Goal: Task Accomplishment & Management: Manage account settings

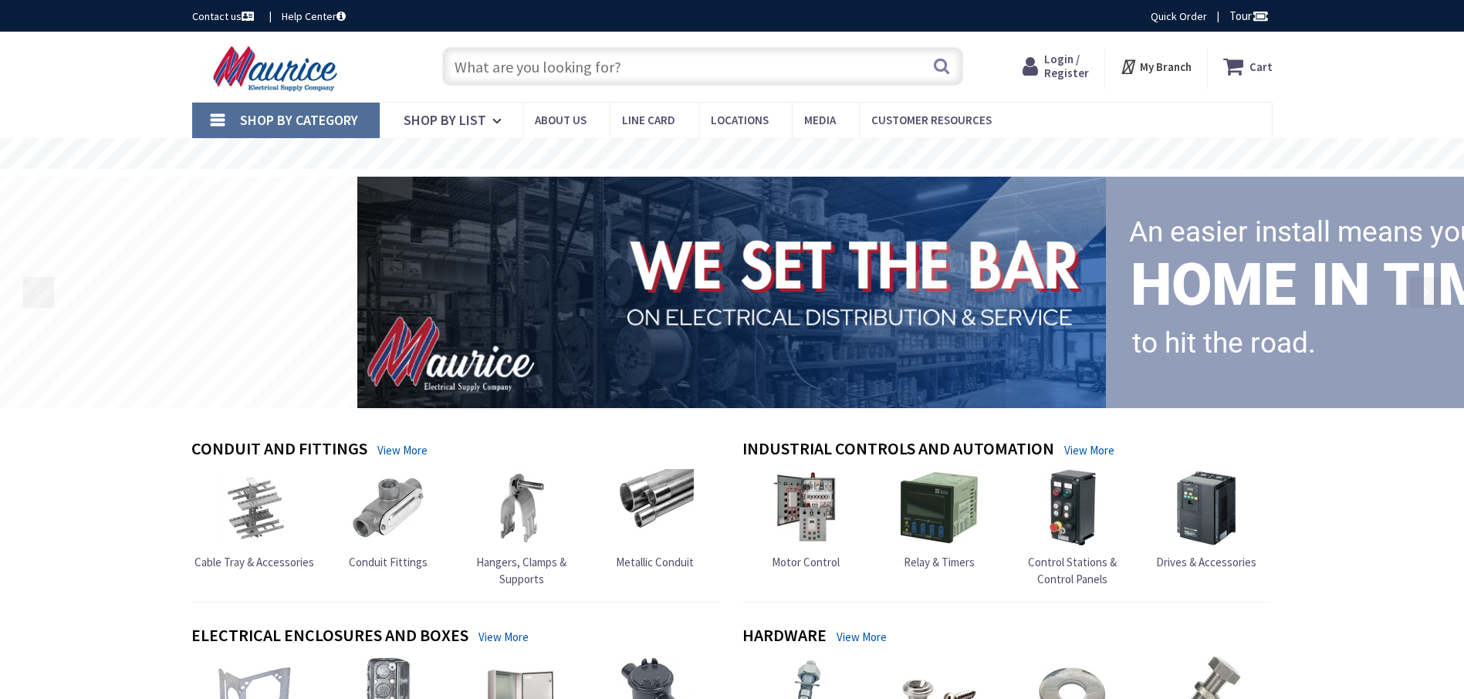
click at [1056, 51] on div "Login / Register Login" at bounding box center [1055, 69] width 97 height 40
click at [1059, 65] on span "Login / Register" at bounding box center [1066, 66] width 45 height 29
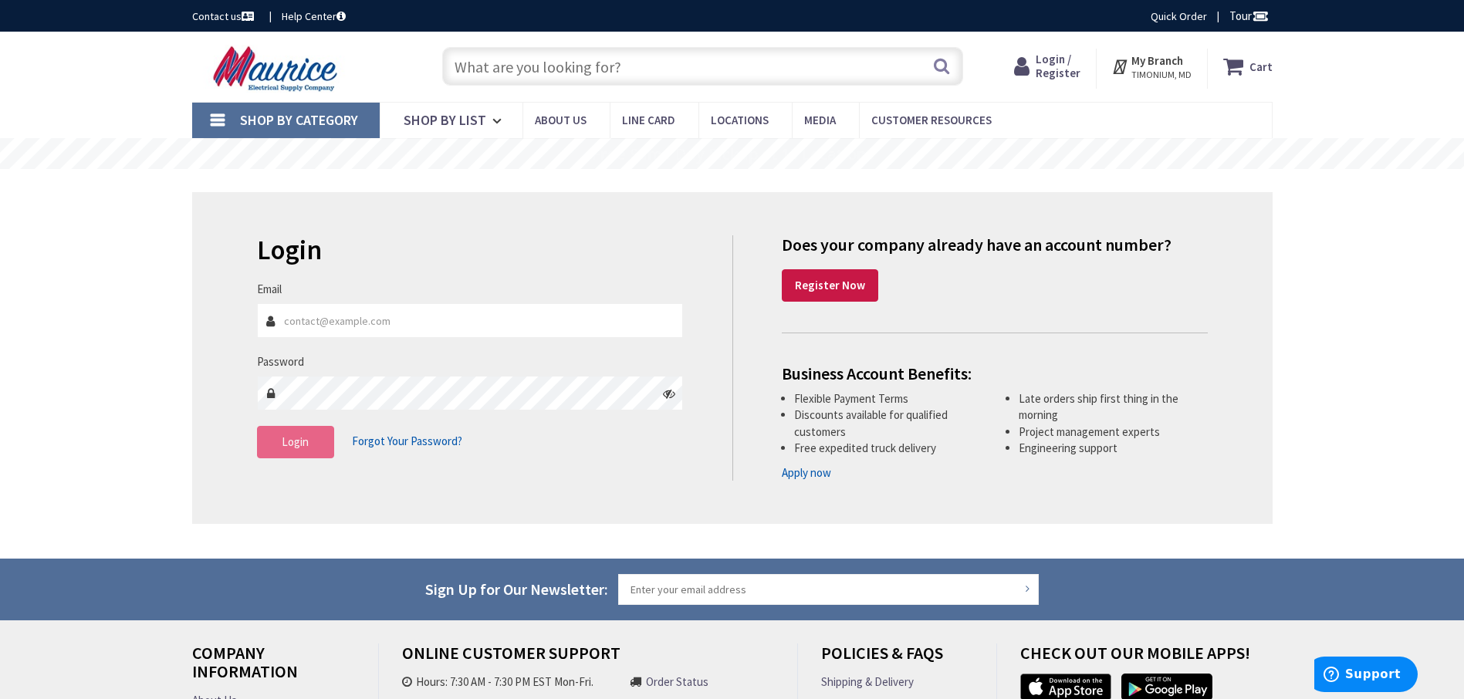
type input "[EMAIL_ADDRESS][DOMAIN_NAME]"
click at [306, 446] on span "Login" at bounding box center [295, 441] width 27 height 15
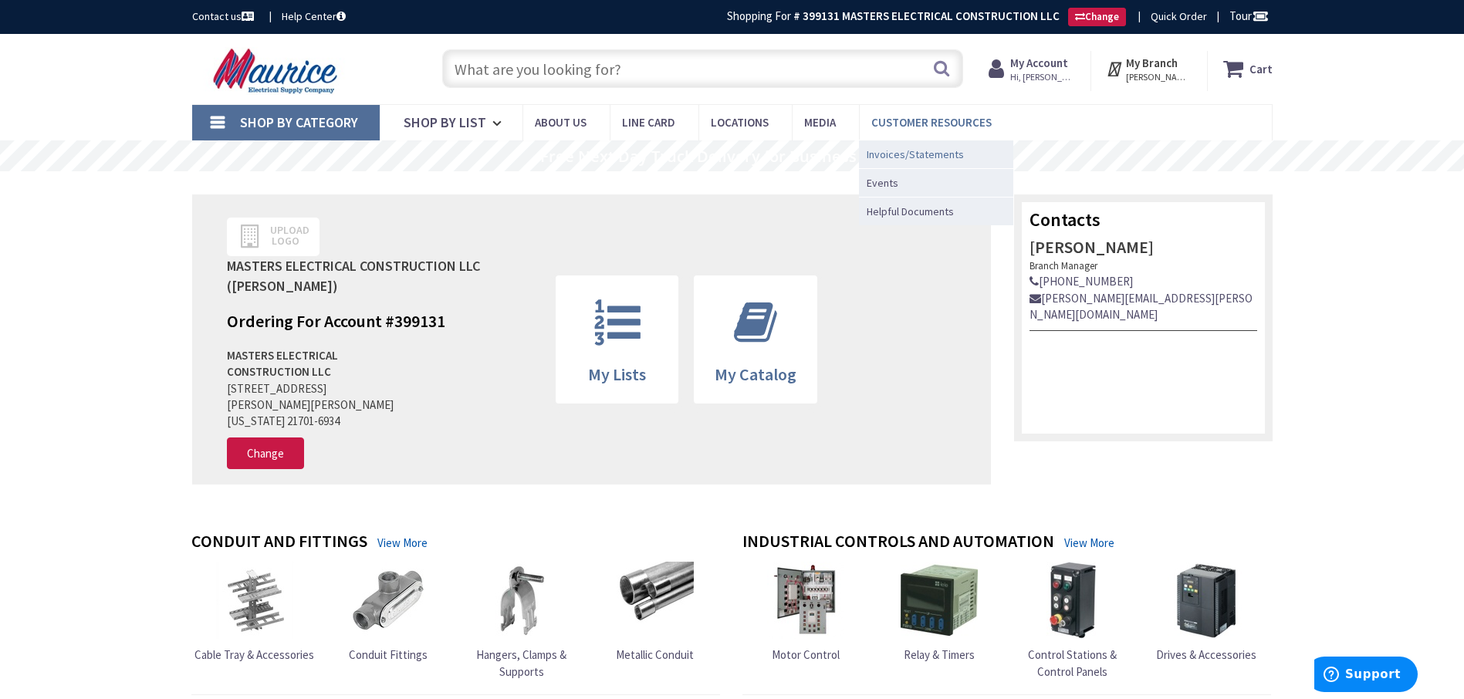
click at [930, 153] on span "Invoices/Statements" at bounding box center [915, 154] width 97 height 15
